Goal: Task Accomplishment & Management: Manage account settings

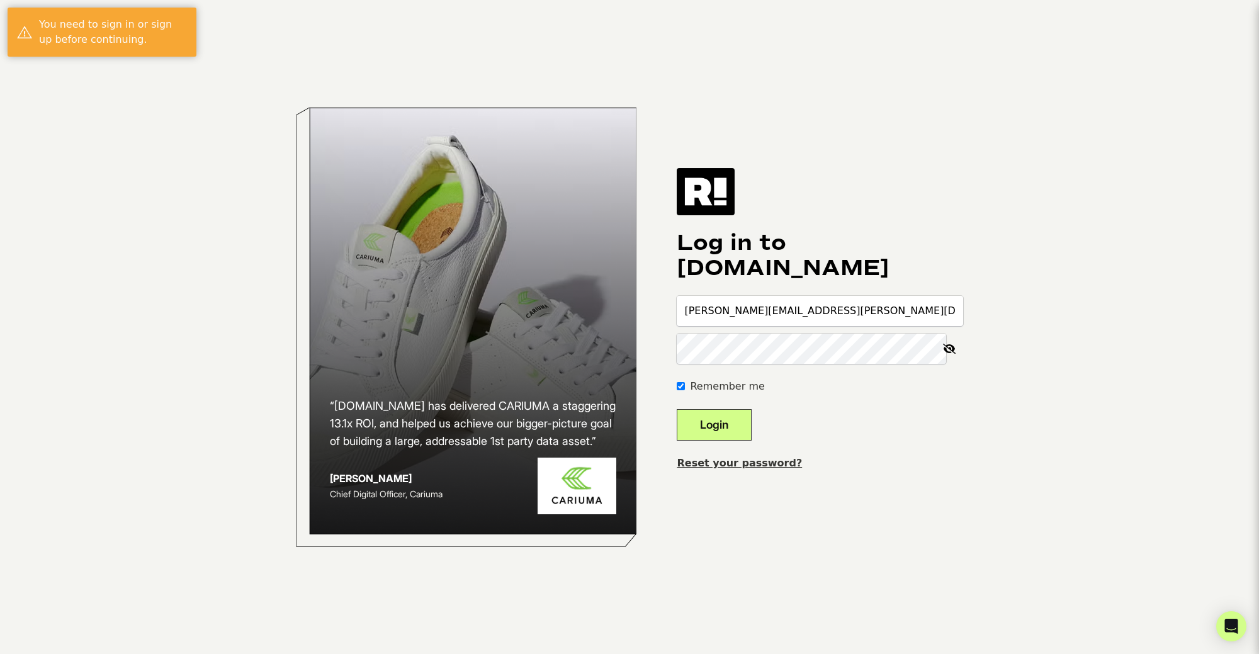
drag, startPoint x: 734, startPoint y: 422, endPoint x: 775, endPoint y: 418, distance: 41.1
click at [734, 420] on button "Login" at bounding box center [714, 424] width 75 height 31
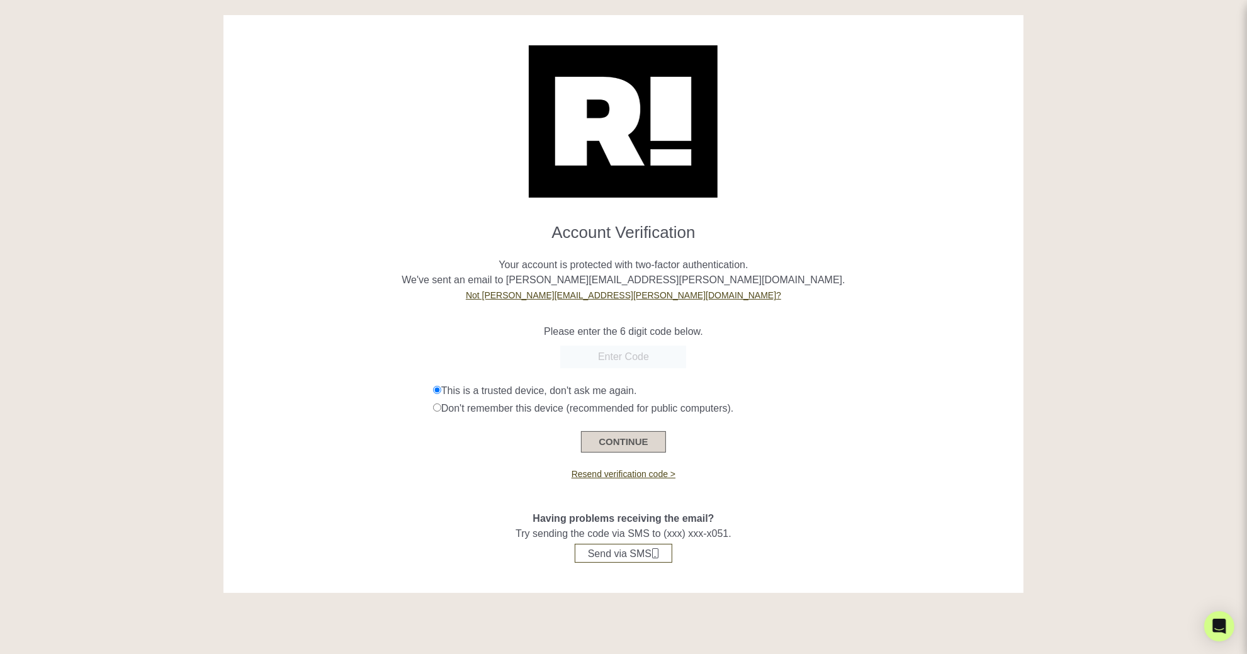
click at [631, 447] on button "CONTINUE" at bounding box center [623, 441] width 84 height 21
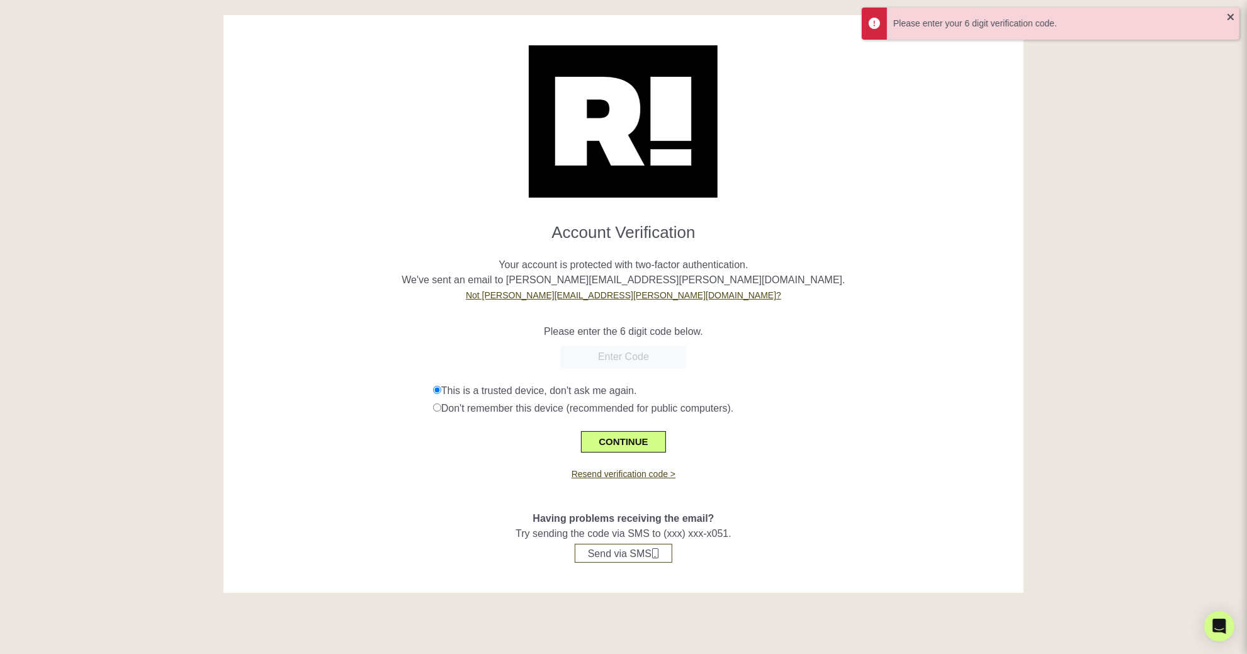
click at [850, 414] on div "Don't remember this device (recommended for public computers)." at bounding box center [723, 408] width 581 height 15
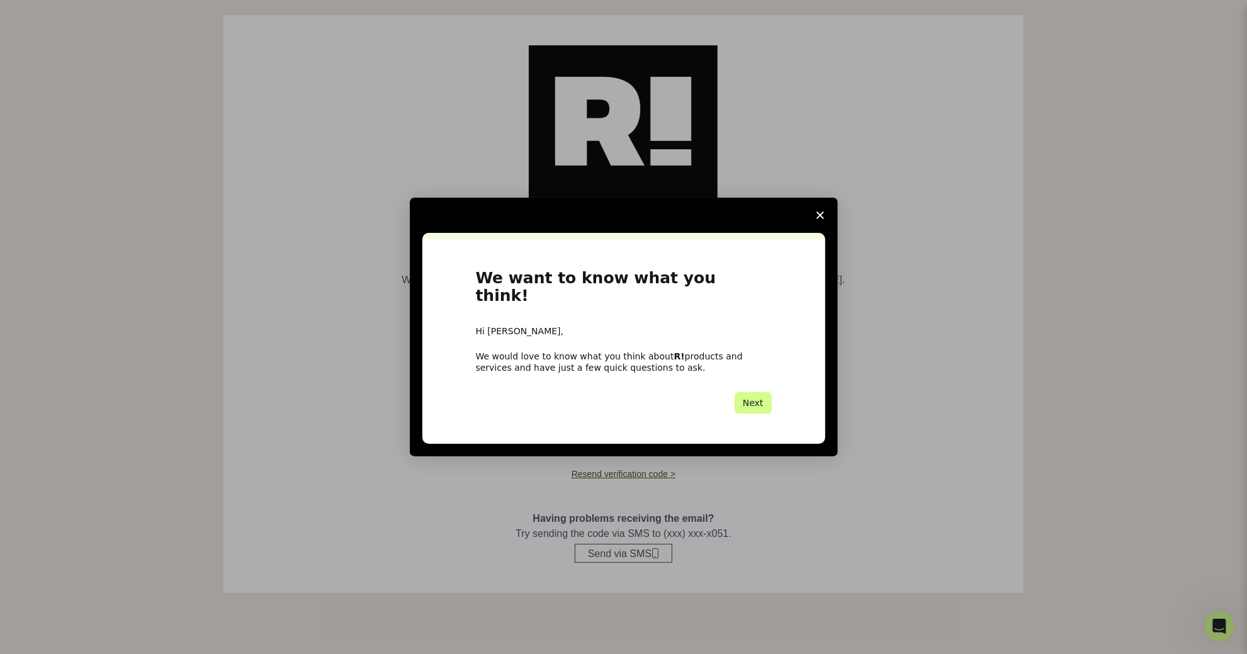
click at [823, 225] on span "Close survey" at bounding box center [819, 215] width 35 height 35
